Goal: Information Seeking & Learning: Learn about a topic

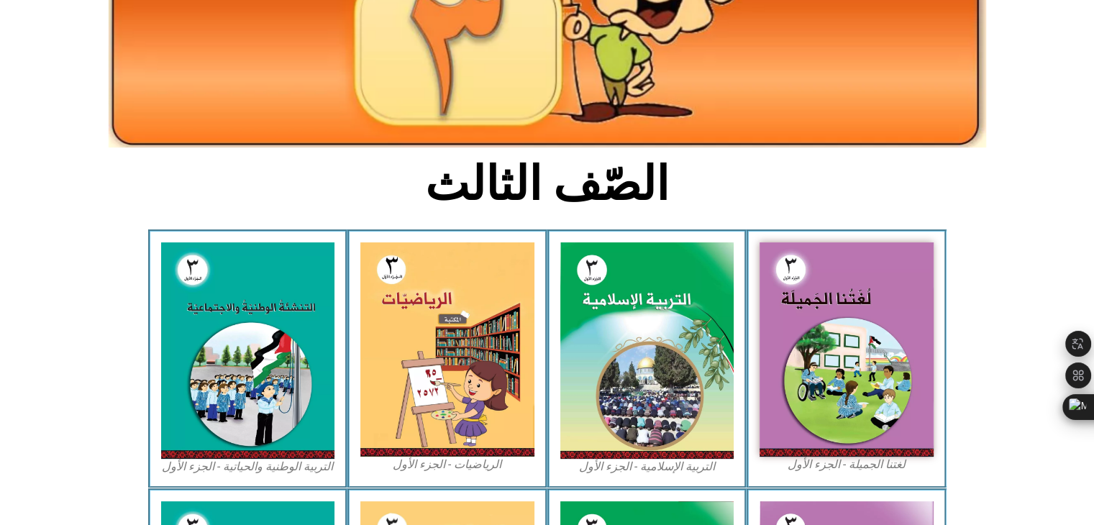
scroll to position [218, 0]
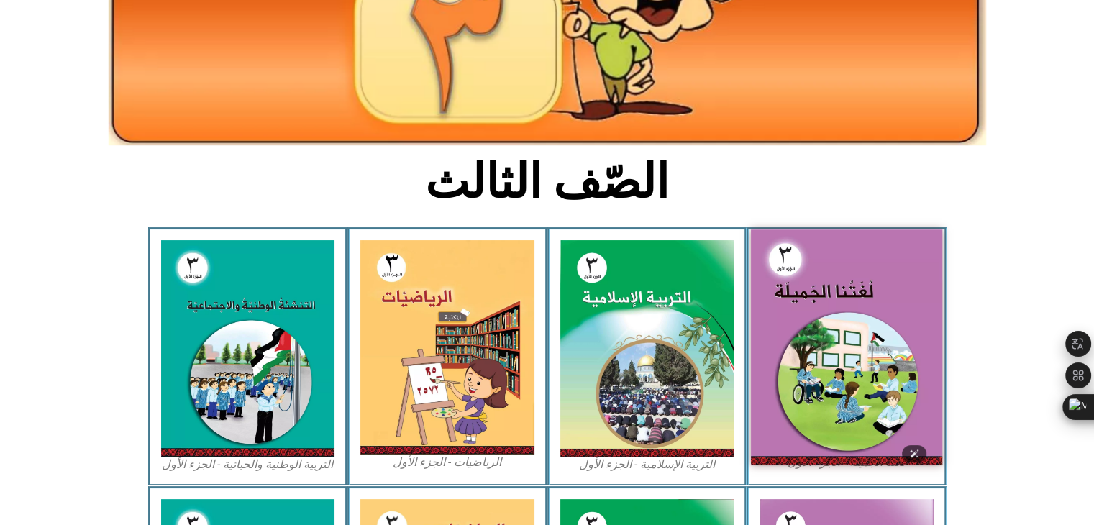
click at [820, 319] on img at bounding box center [846, 346] width 191 height 235
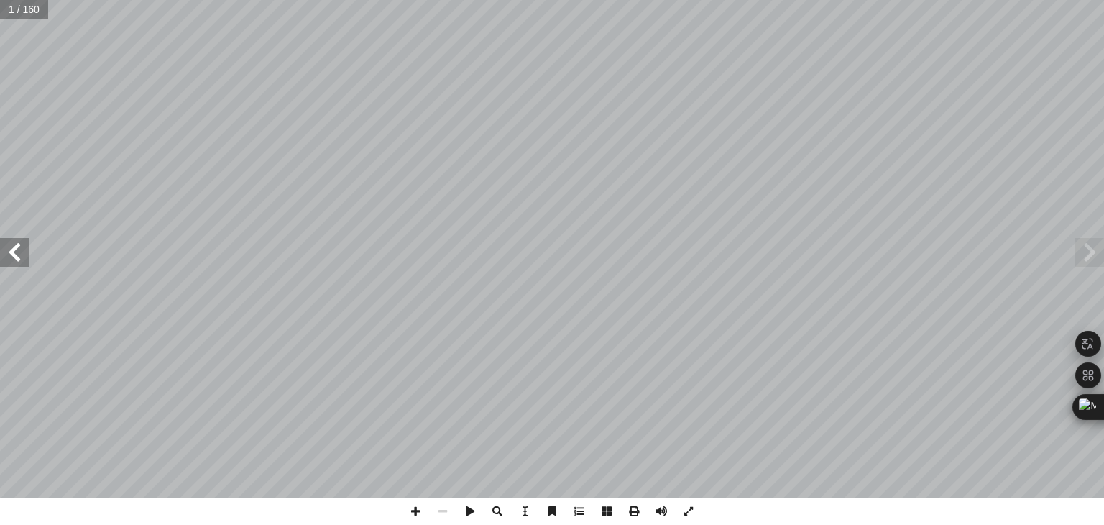
click at [8, 259] on span at bounding box center [14, 252] width 29 height 29
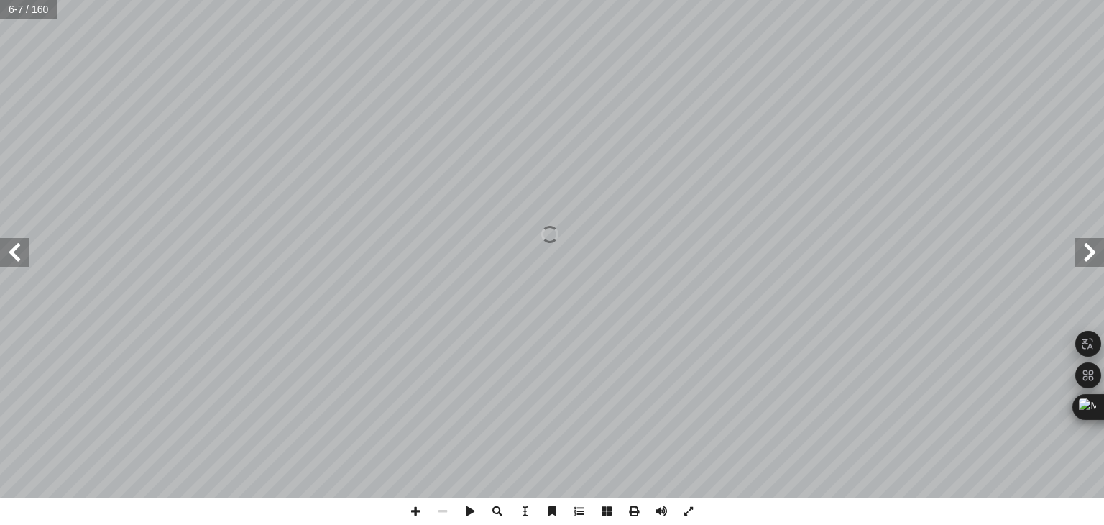
click at [8, 259] on span at bounding box center [14, 252] width 29 height 29
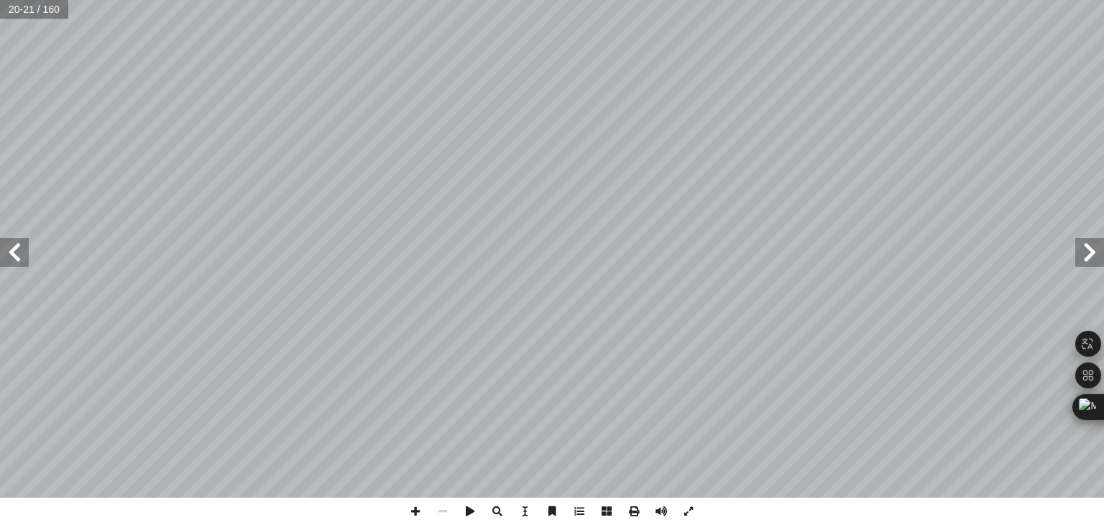
click at [8, 259] on span at bounding box center [14, 252] width 29 height 29
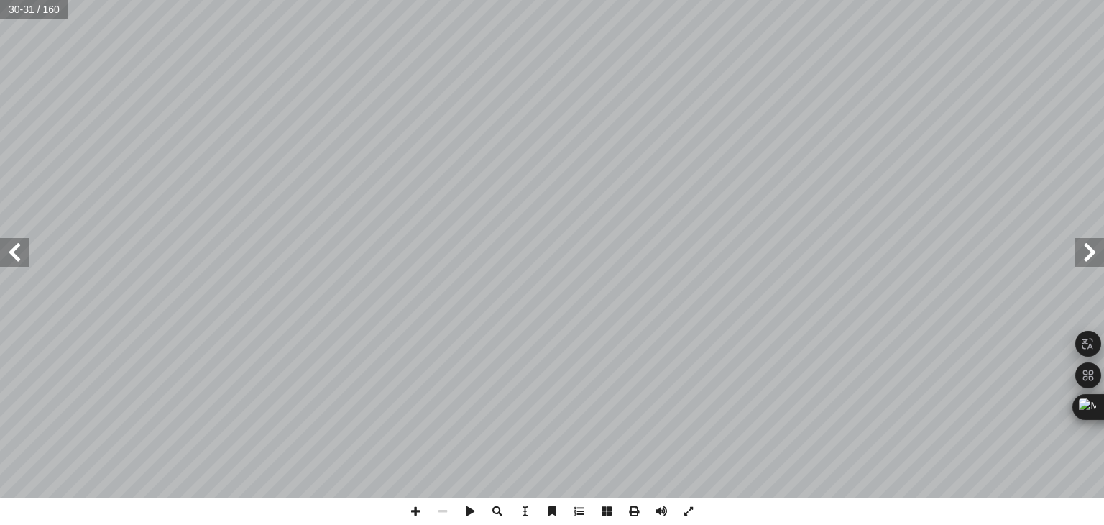
click at [8, 259] on span at bounding box center [14, 252] width 29 height 29
click at [1086, 252] on span at bounding box center [1090, 252] width 29 height 29
